Goal: Task Accomplishment & Management: Manage account settings

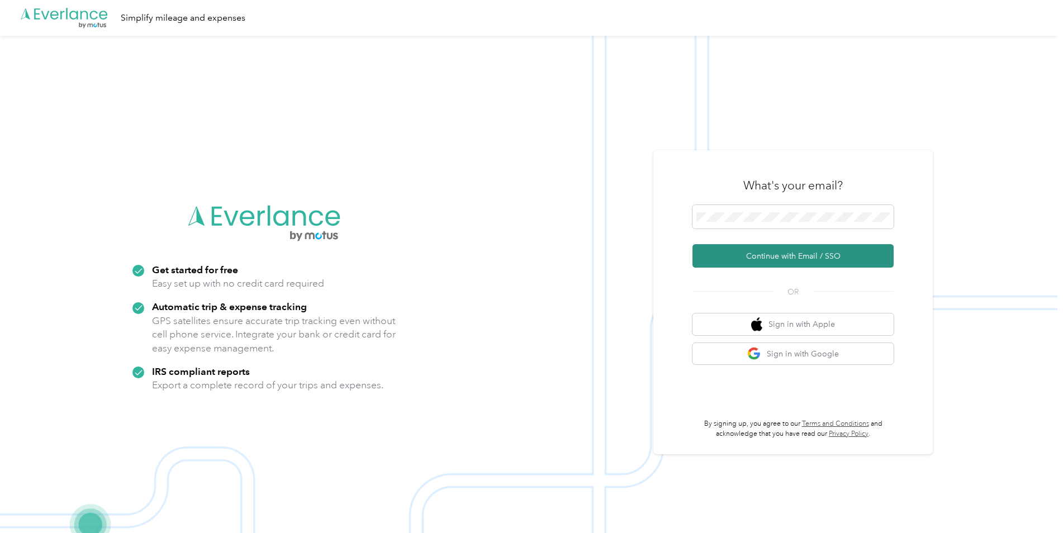
click at [779, 258] on button "Continue with Email / SSO" at bounding box center [793, 255] width 201 height 23
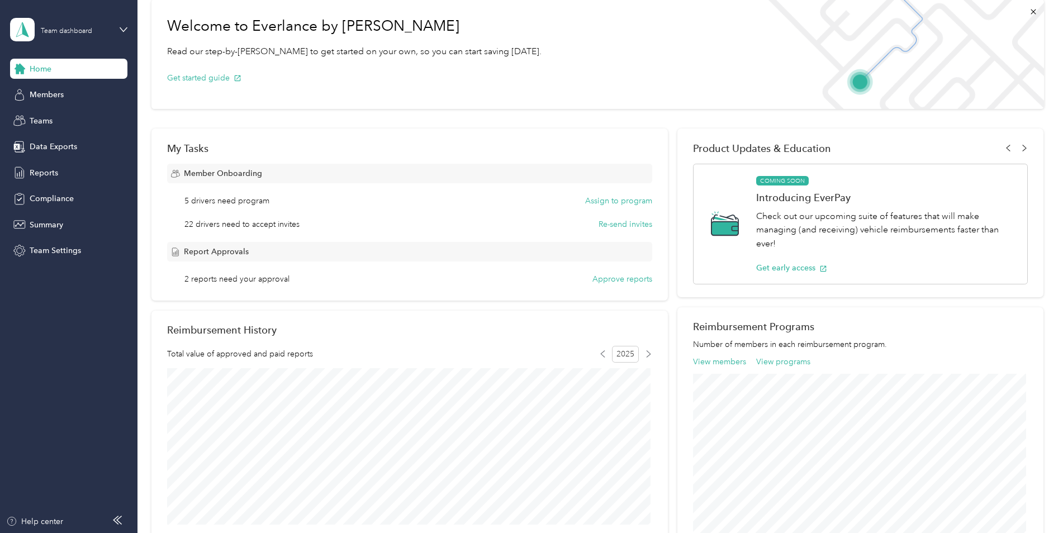
scroll to position [56, 0]
drag, startPoint x: 616, startPoint y: 201, endPoint x: 525, endPoint y: 186, distance: 91.8
click at [525, 186] on div "Member Onboarding 5 drivers need program Assign to program 22 drivers need to a…" at bounding box center [409, 196] width 485 height 67
click at [621, 224] on button "Re-send invites" at bounding box center [626, 224] width 54 height 12
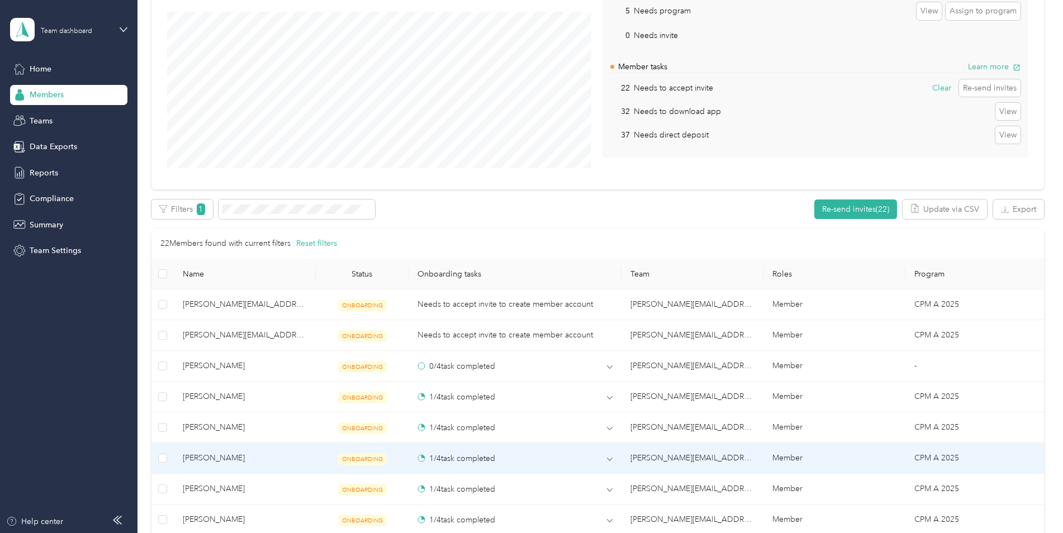
scroll to position [107, 0]
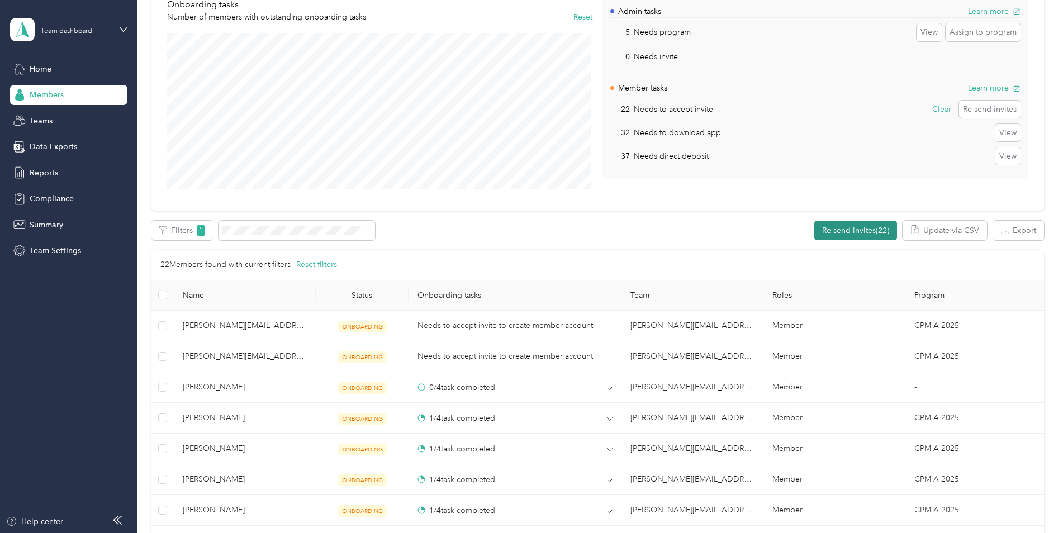
click at [845, 230] on button "Re-send invites (22)" at bounding box center [855, 231] width 83 height 20
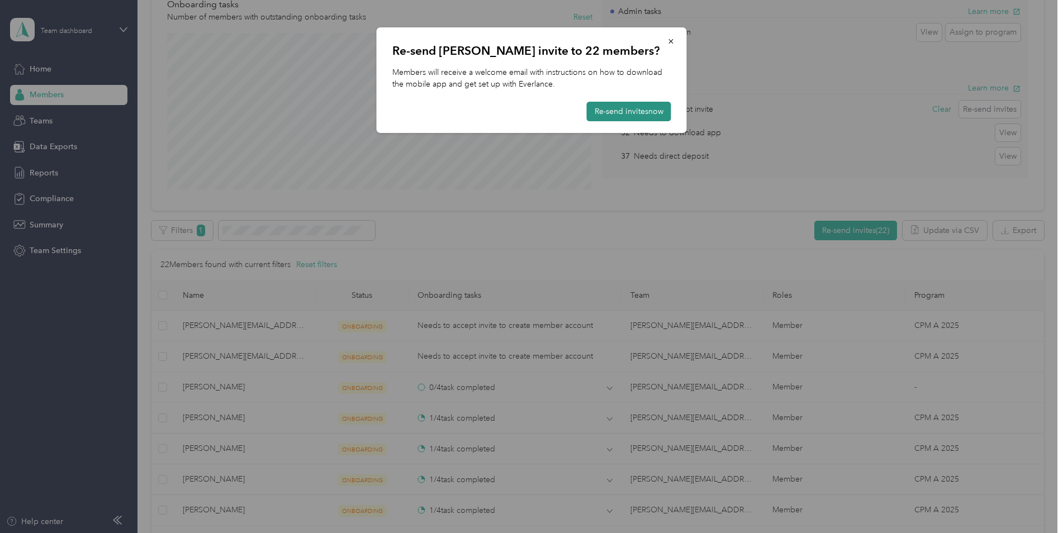
click at [626, 112] on button "Re-send invites now" at bounding box center [629, 112] width 84 height 20
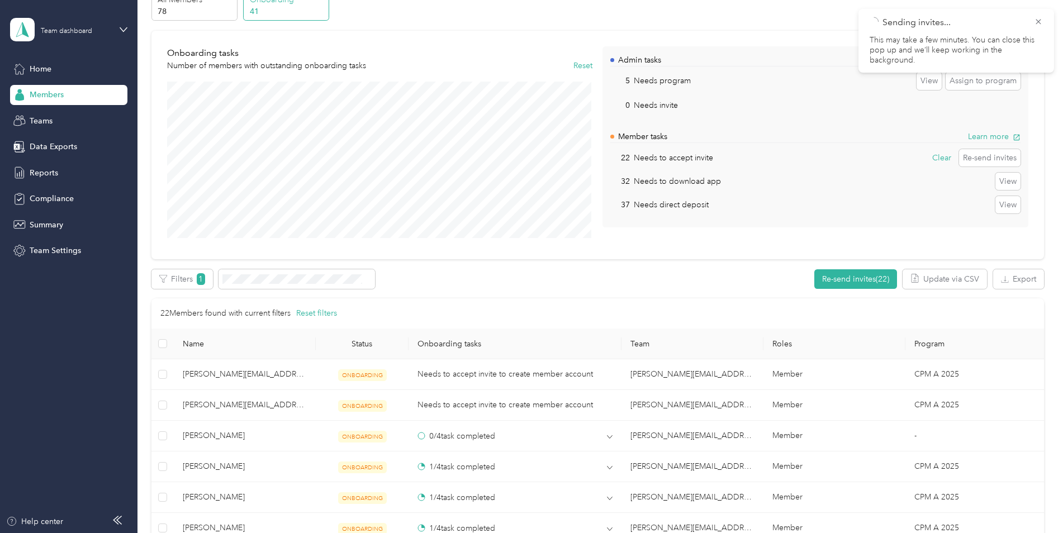
scroll to position [0, 0]
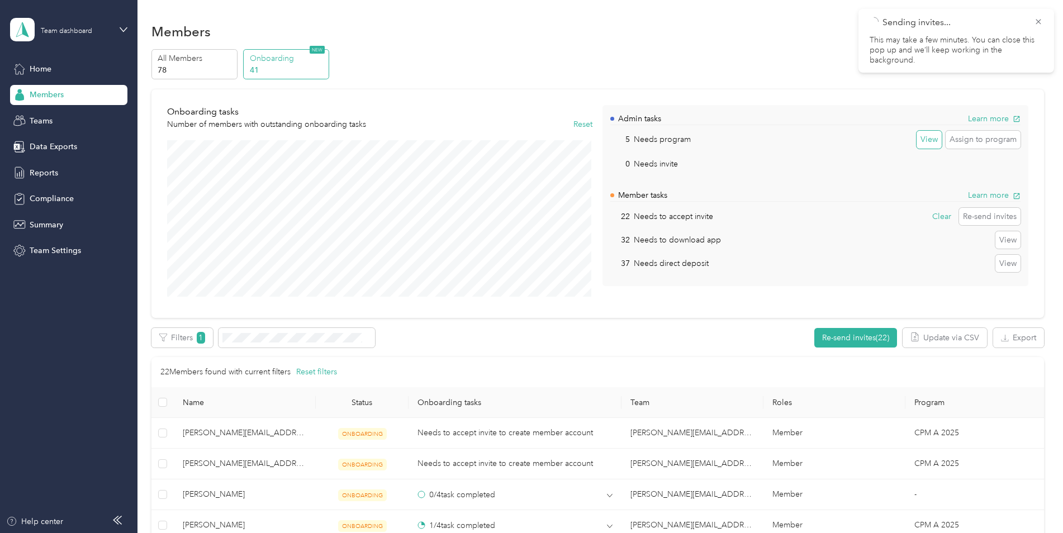
click at [927, 143] on button "View" at bounding box center [929, 140] width 25 height 18
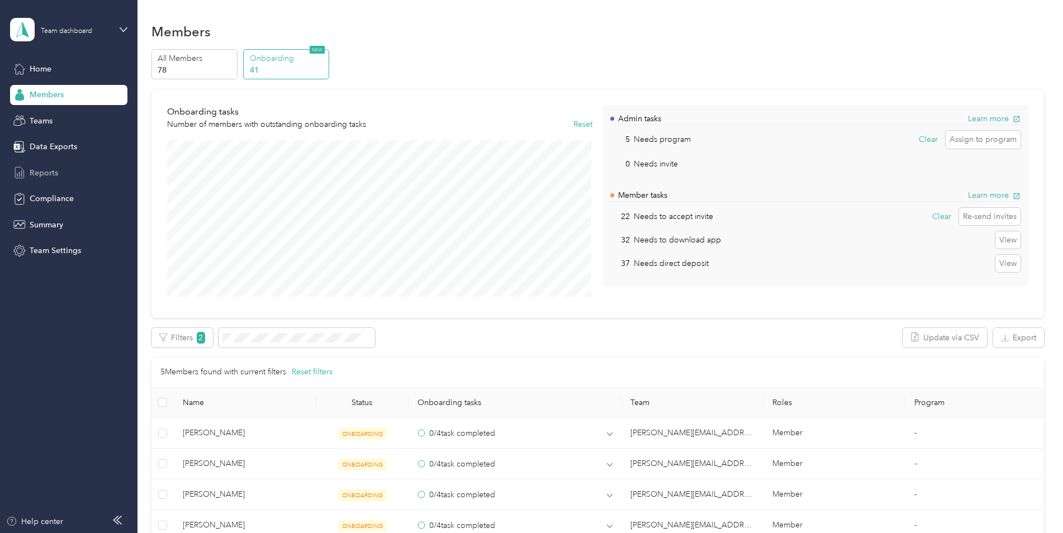
click at [49, 178] on span "Reports" at bounding box center [44, 173] width 29 height 12
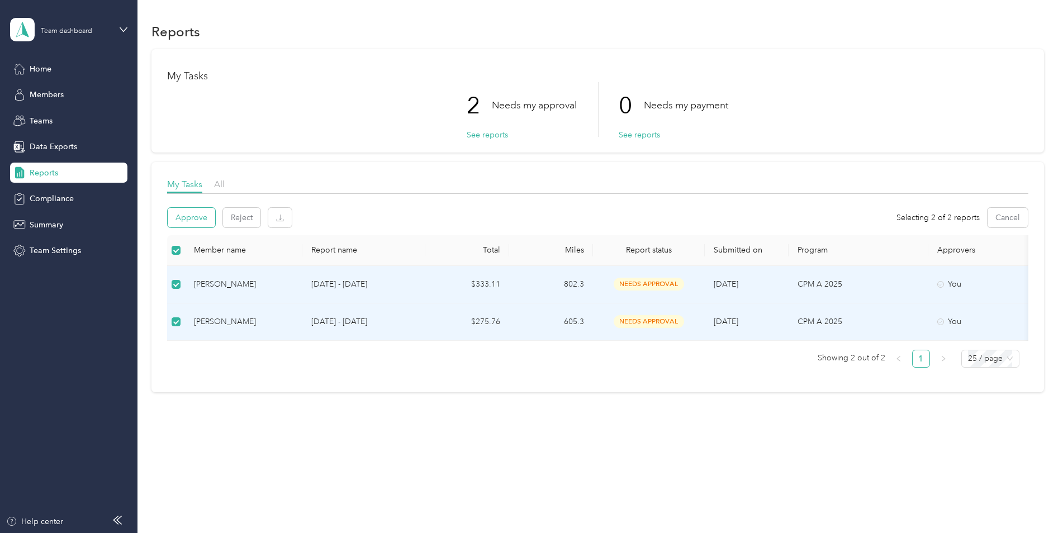
click at [187, 222] on button "Approve" at bounding box center [192, 218] width 48 height 20
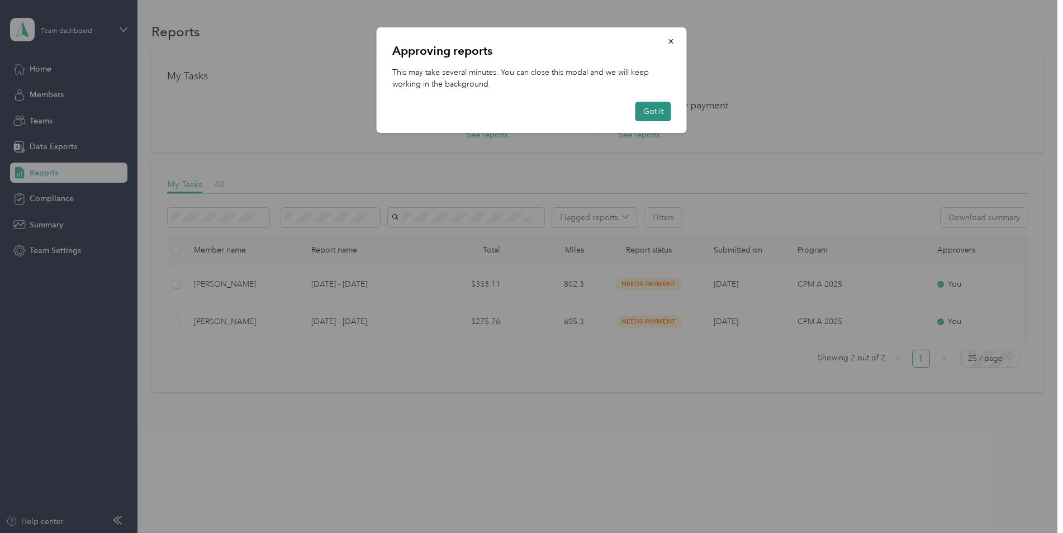
click at [650, 117] on button "Got it" at bounding box center [654, 112] width 36 height 20
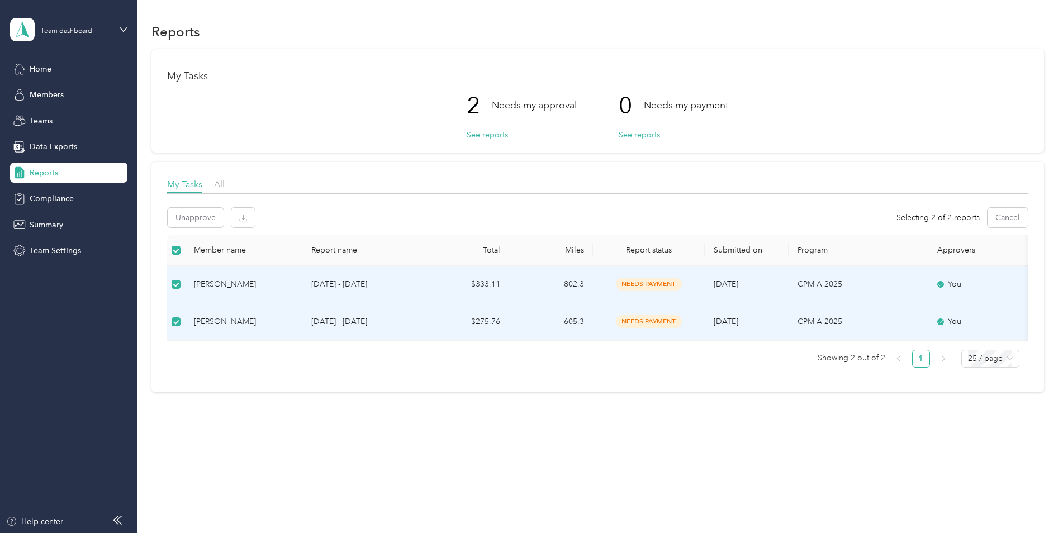
drag, startPoint x: 479, startPoint y: 485, endPoint x: 538, endPoint y: 444, distance: 71.2
click at [480, 482] on div "Reports My Tasks 2 Needs my approval See reports 0 Needs my payment See reports…" at bounding box center [598, 266] width 920 height 533
click at [40, 68] on span "Home" at bounding box center [41, 69] width 22 height 12
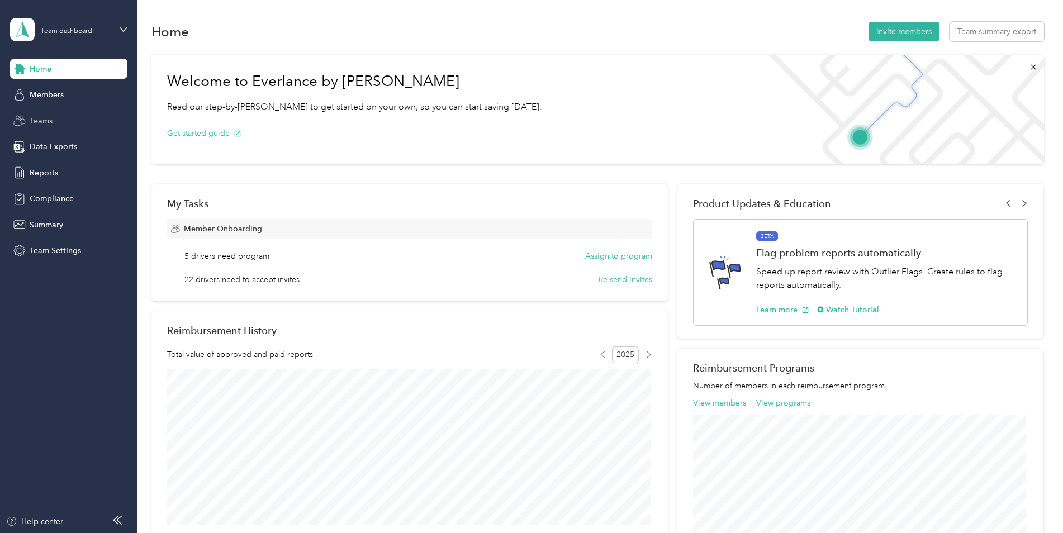
click at [42, 123] on span "Teams" at bounding box center [41, 121] width 23 height 12
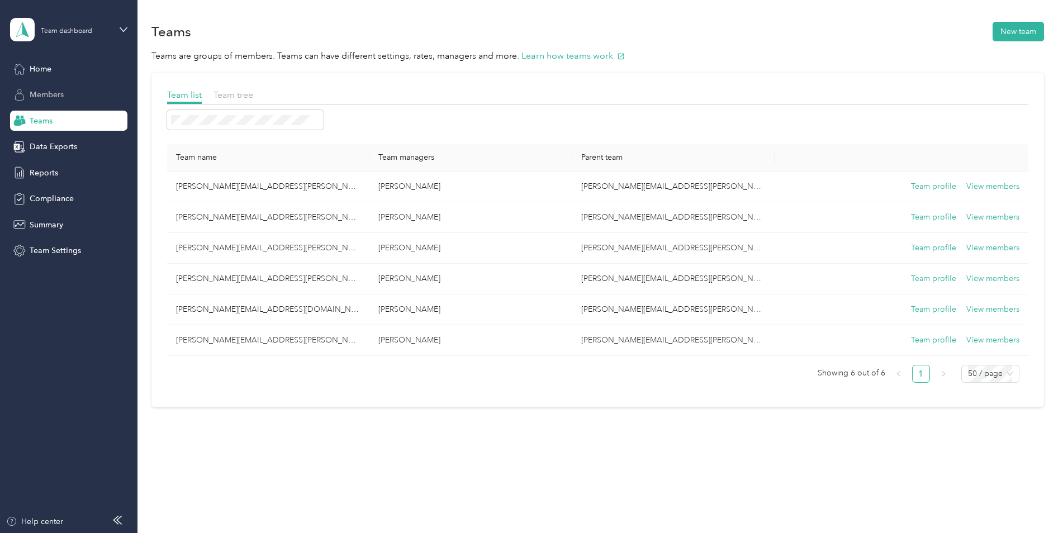
click at [50, 93] on span "Members" at bounding box center [47, 95] width 34 height 12
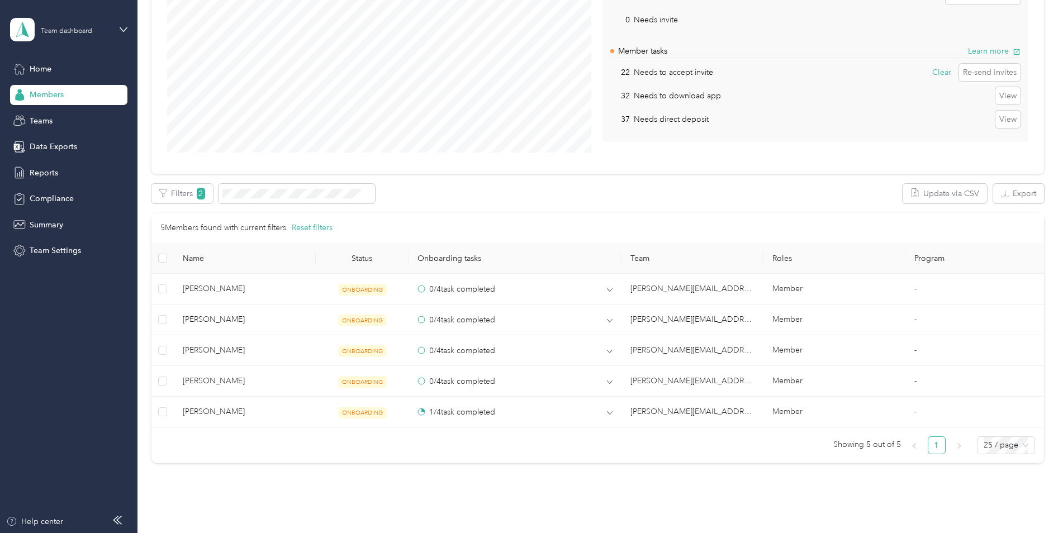
scroll to position [168, 0]
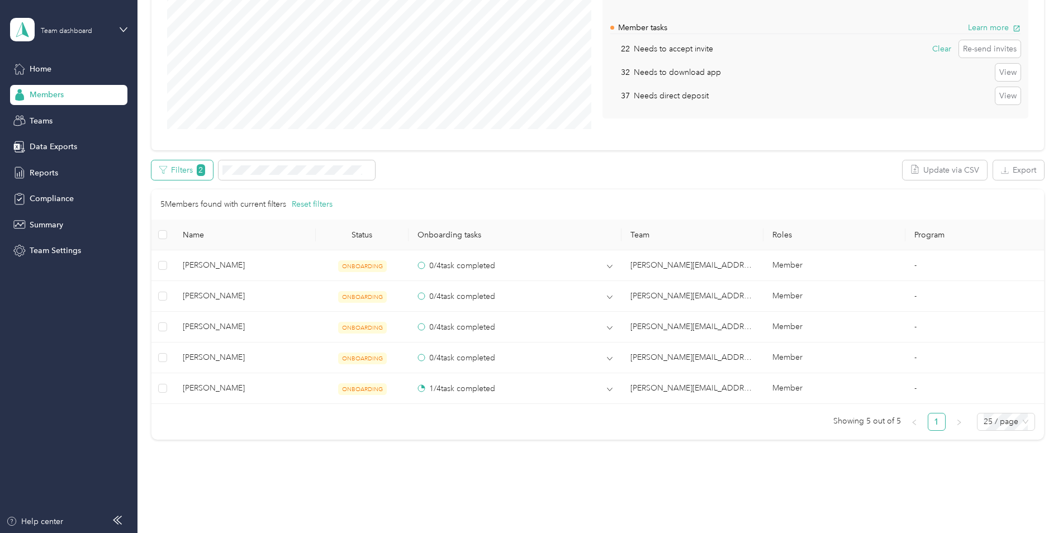
click at [190, 171] on button "Filters 2" at bounding box center [181, 170] width 61 height 20
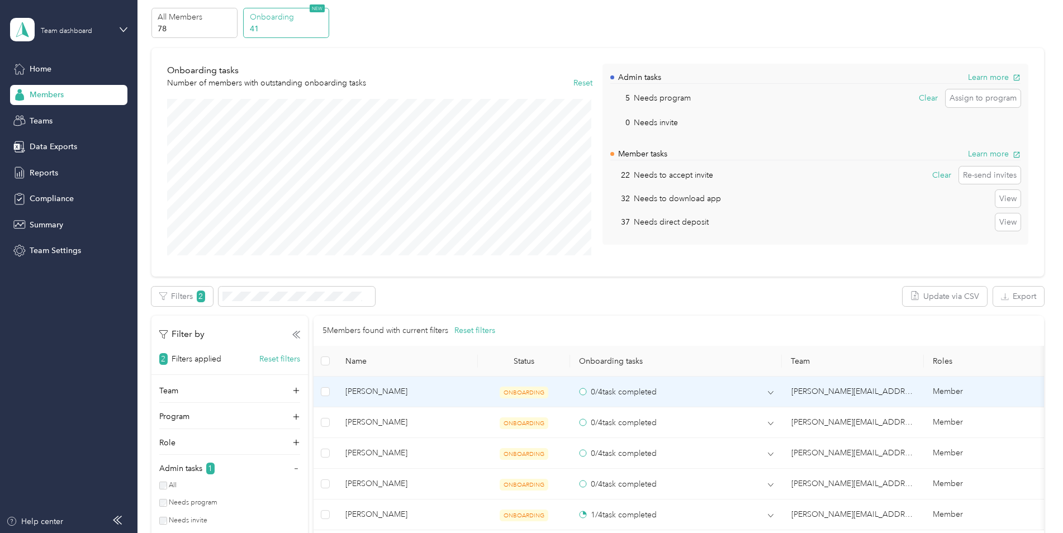
scroll to position [0, 0]
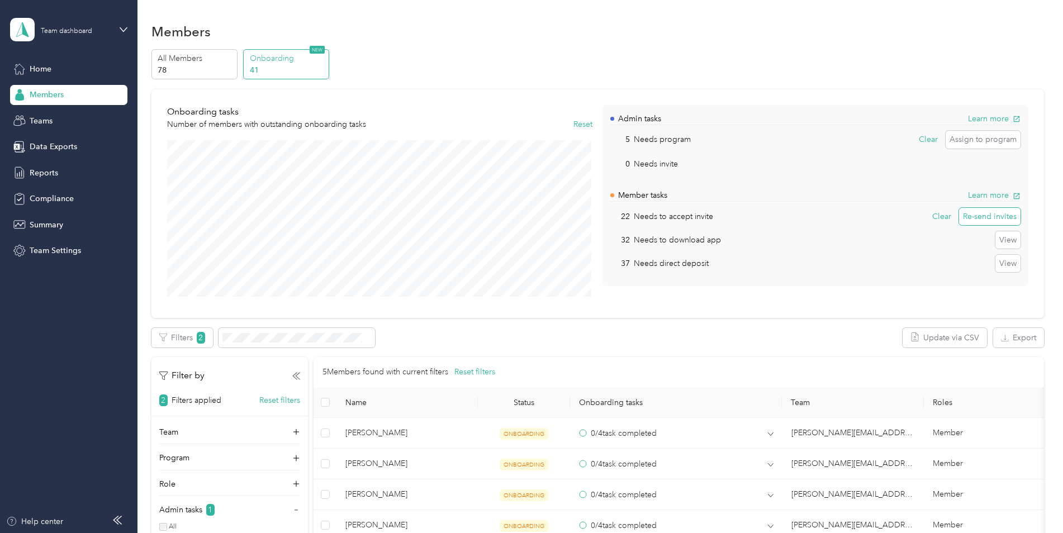
click at [986, 220] on button "Re-send invites" at bounding box center [989, 217] width 61 height 18
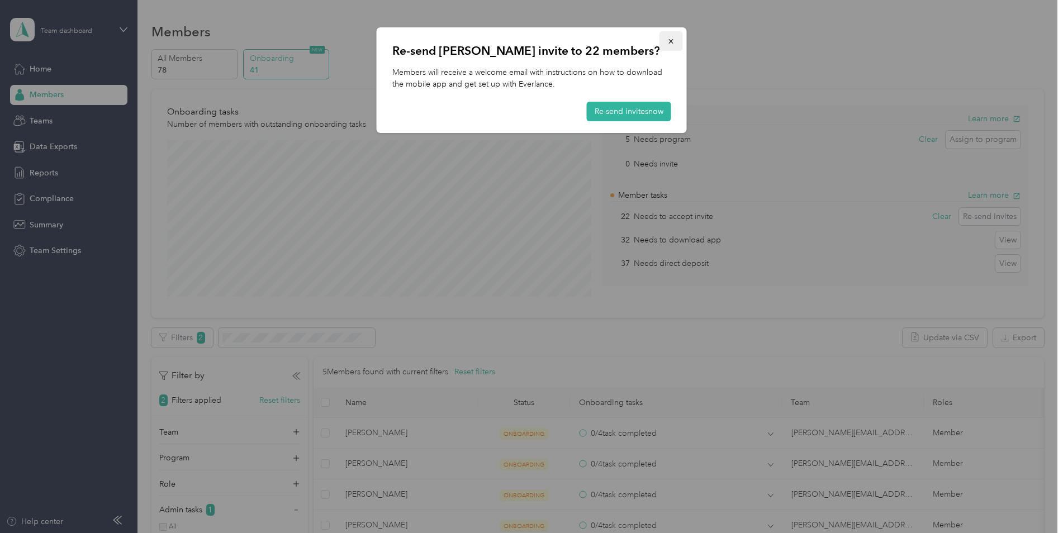
click at [671, 42] on icon "button" at bounding box center [671, 41] width 8 height 8
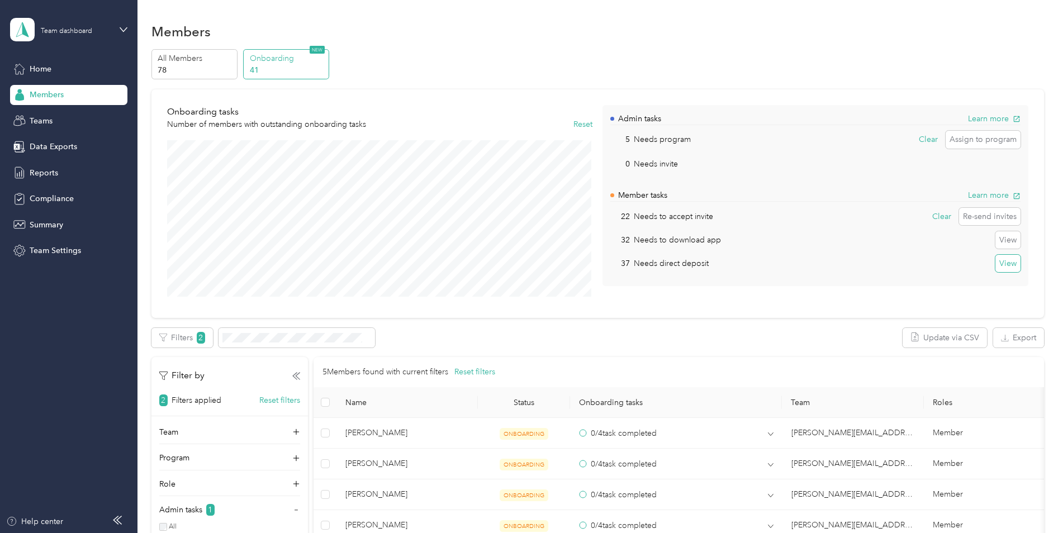
click at [1003, 268] on button "View" at bounding box center [1008, 264] width 25 height 18
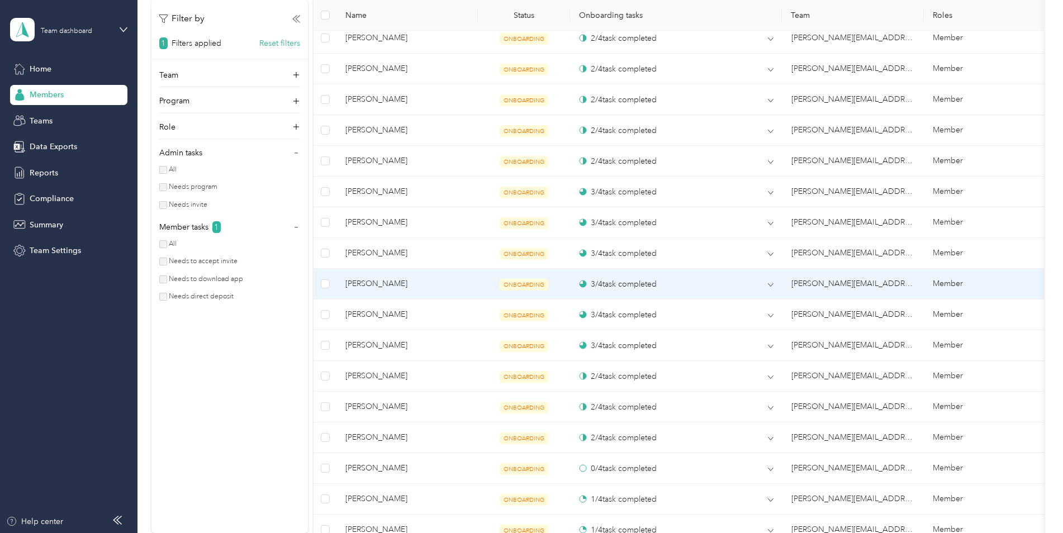
scroll to position [264, 0]
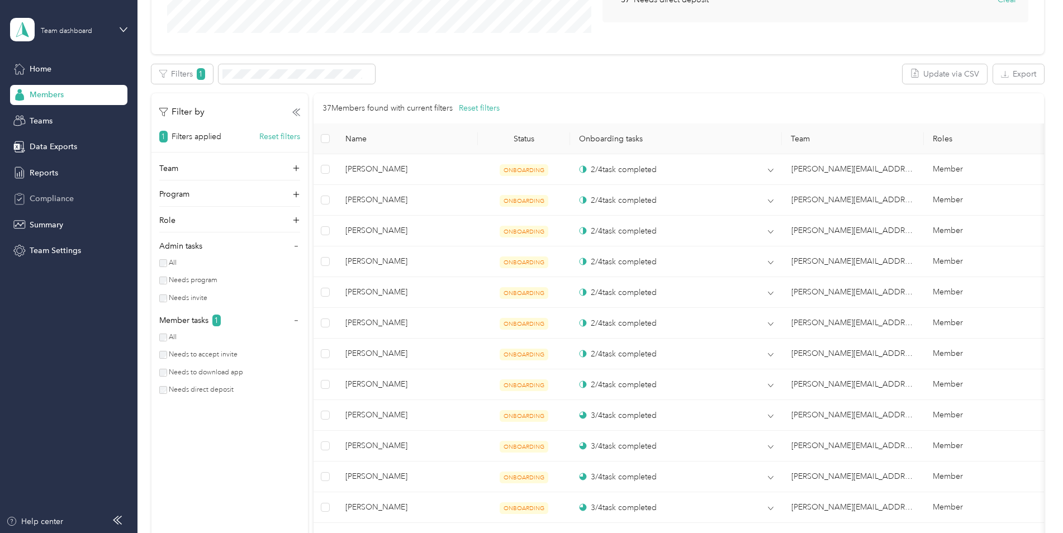
click at [36, 201] on span "Compliance" at bounding box center [52, 199] width 44 height 12
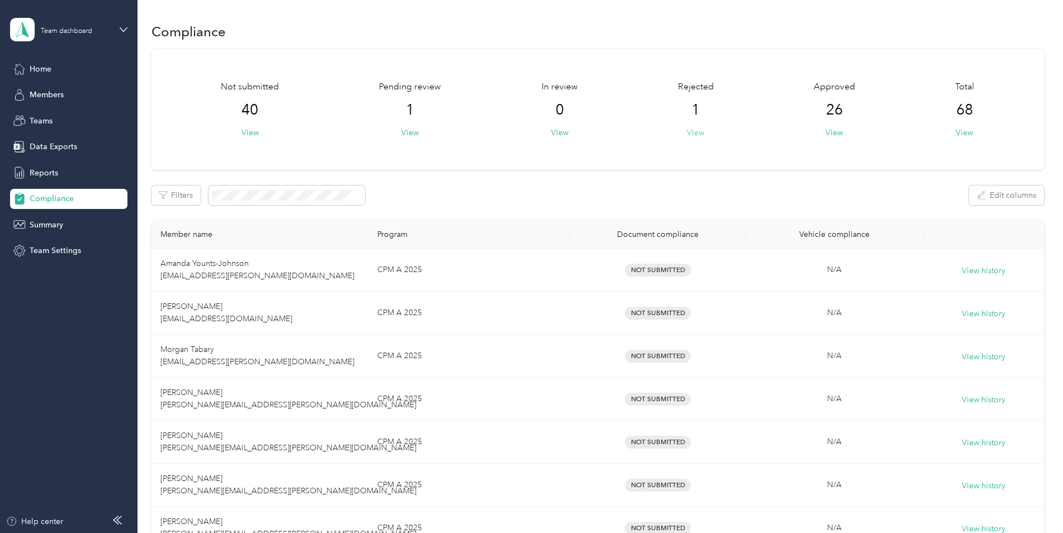
click at [697, 135] on button "View" at bounding box center [695, 133] width 17 height 12
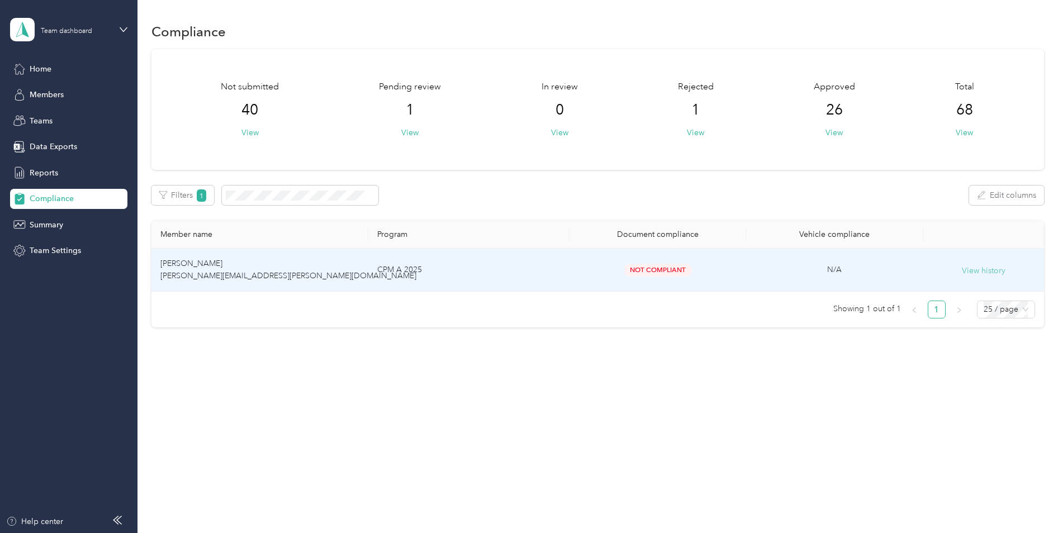
click at [991, 273] on button "View history" at bounding box center [984, 271] width 44 height 12
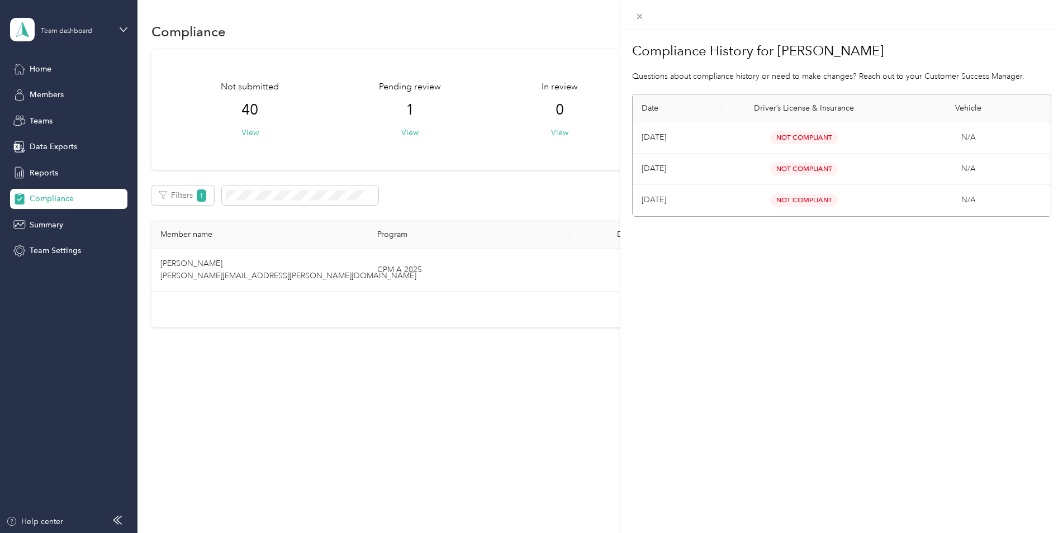
click at [485, 376] on div "Compliance History for [PERSON_NAME] Questions about compliance history or need…" at bounding box center [531, 266] width 1063 height 533
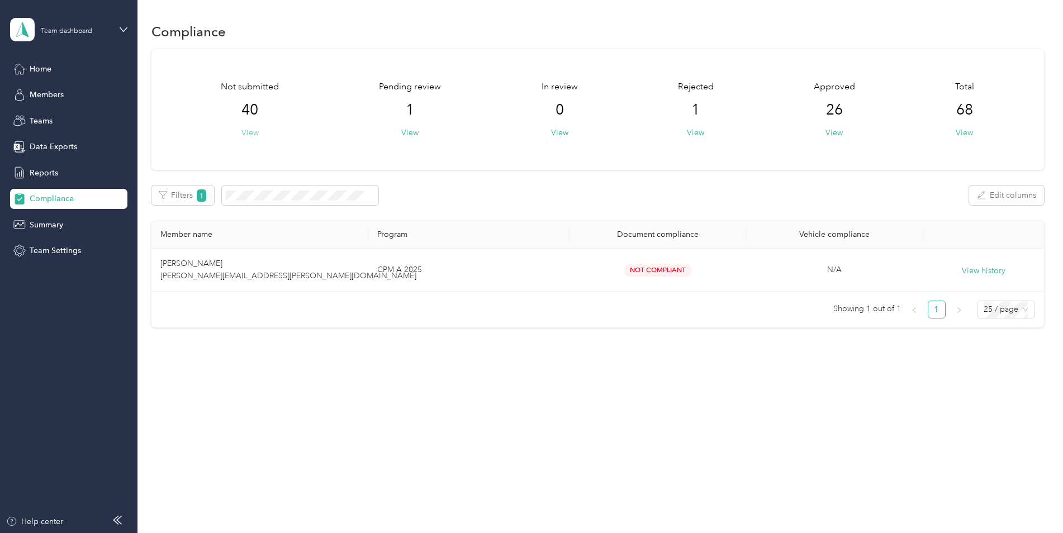
click at [255, 134] on button "View" at bounding box center [249, 133] width 17 height 12
